Goal: Check status: Check status

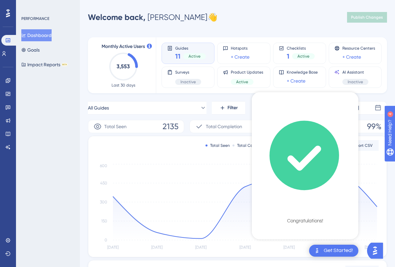
click at [83, 125] on div "Performance Users Engagement Widgets Feedback Product Updates Knowledge Base AI…" at bounding box center [237, 216] width 315 height 410
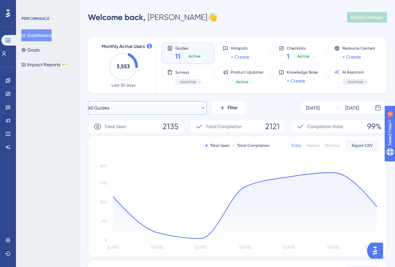
click at [169, 111] on button "All Guides" at bounding box center [147, 107] width 119 height 13
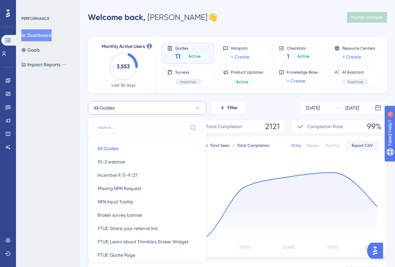
scroll to position [56, 0]
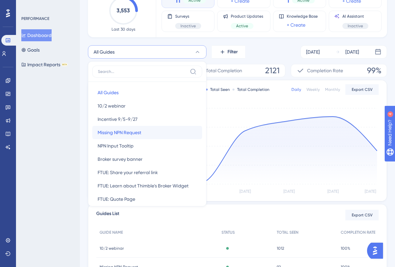
click at [144, 129] on button "Missing NPN Request Missing NPN Request" at bounding box center [147, 132] width 110 height 13
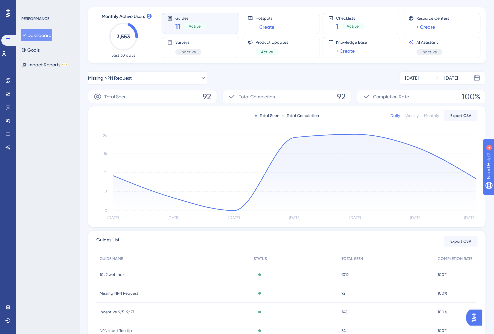
scroll to position [29, 0]
click at [395, 77] on div "[DATE]" at bounding box center [412, 79] width 14 height 8
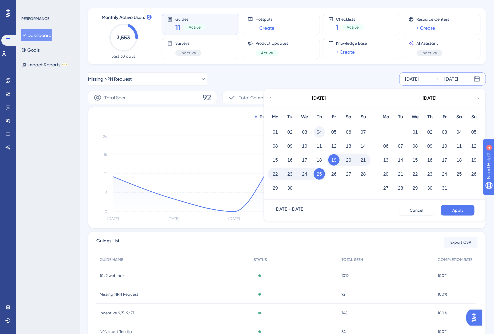
click at [318, 133] on button "04" at bounding box center [319, 131] width 11 height 11
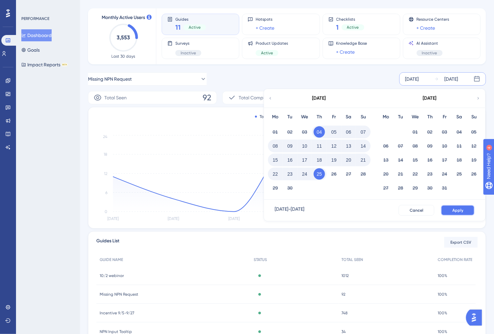
click at [395, 208] on span "Apply" at bounding box center [457, 210] width 11 height 5
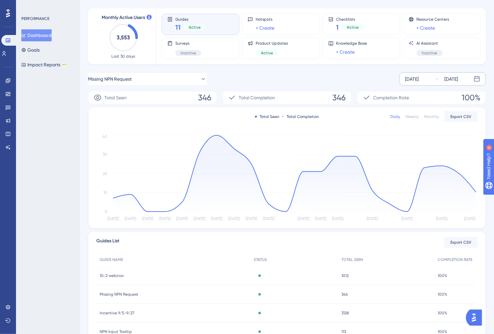
click at [395, 82] on div "[DATE]" at bounding box center [412, 79] width 14 height 8
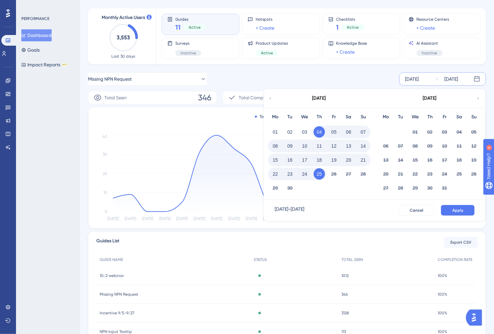
click at [268, 96] on icon at bounding box center [270, 98] width 5 height 6
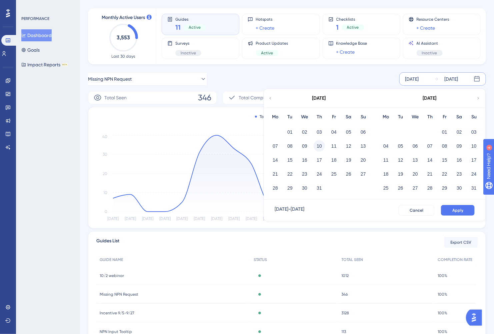
click at [320, 144] on button "10" at bounding box center [319, 145] width 11 height 11
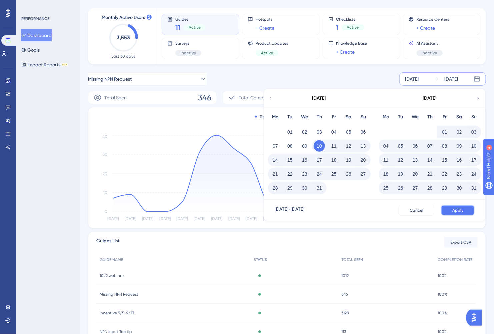
click at [395, 209] on button "Apply" at bounding box center [458, 210] width 34 height 11
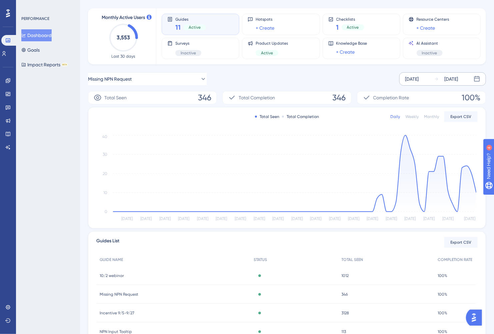
click at [395, 80] on div "[DATE]" at bounding box center [412, 79] width 14 height 8
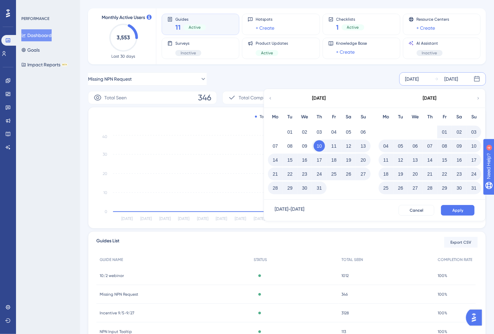
click at [395, 96] on icon at bounding box center [478, 98] width 5 height 6
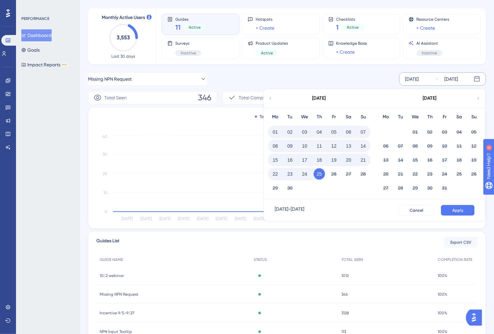
click at [291, 133] on button "02" at bounding box center [289, 131] width 11 height 11
click at [395, 211] on button "Apply" at bounding box center [458, 210] width 34 height 11
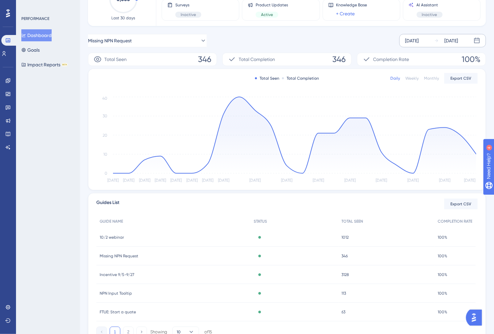
scroll to position [0, 0]
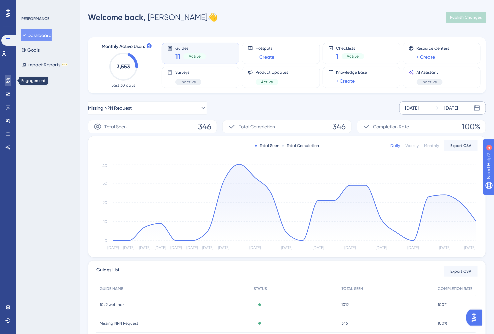
click at [7, 81] on icon at bounding box center [7, 80] width 5 height 5
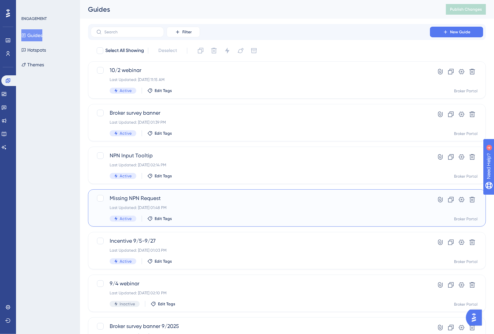
click at [136, 197] on span "Missing NPN Request" at bounding box center [260, 198] width 301 height 8
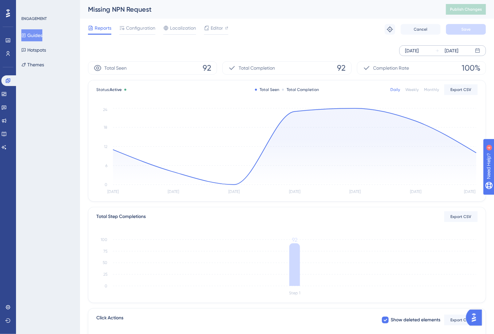
click at [395, 51] on div "[DATE]" at bounding box center [412, 51] width 14 height 8
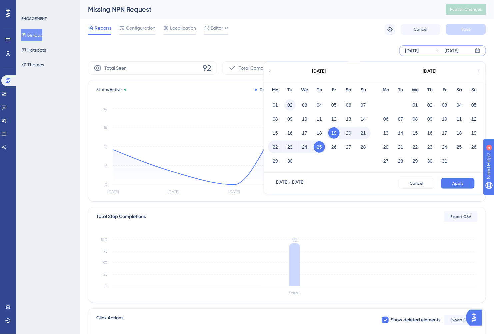
click at [290, 106] on button "02" at bounding box center [289, 104] width 11 height 11
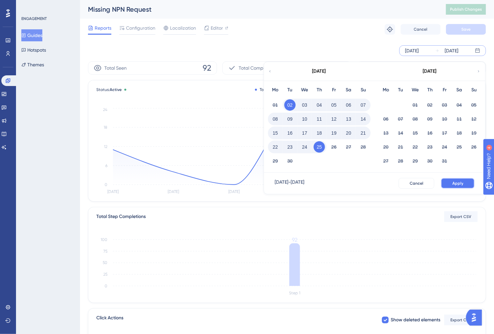
click at [395, 179] on button "Apply" at bounding box center [458, 183] width 34 height 11
